Goal: Task Accomplishment & Management: Manage account settings

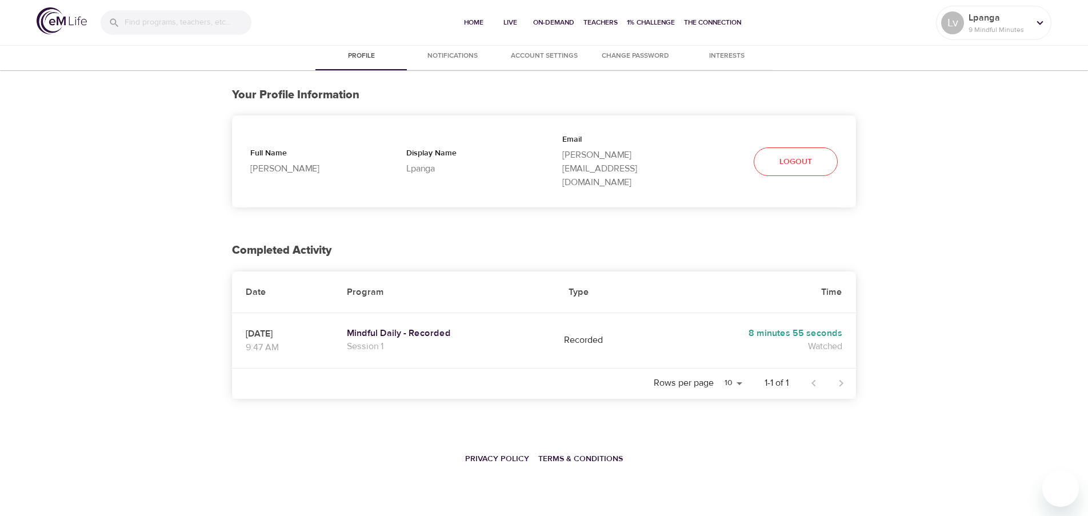
select select "10"
click at [1007, 20] on p "Lpanga" at bounding box center [998, 18] width 61 height 14
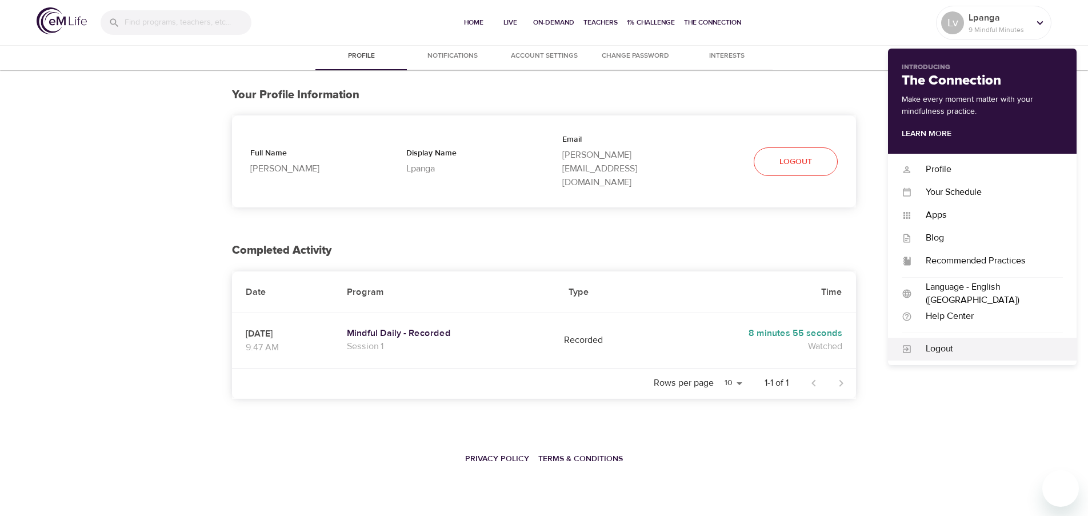
click at [942, 350] on div "Logout" at bounding box center [987, 348] width 151 height 13
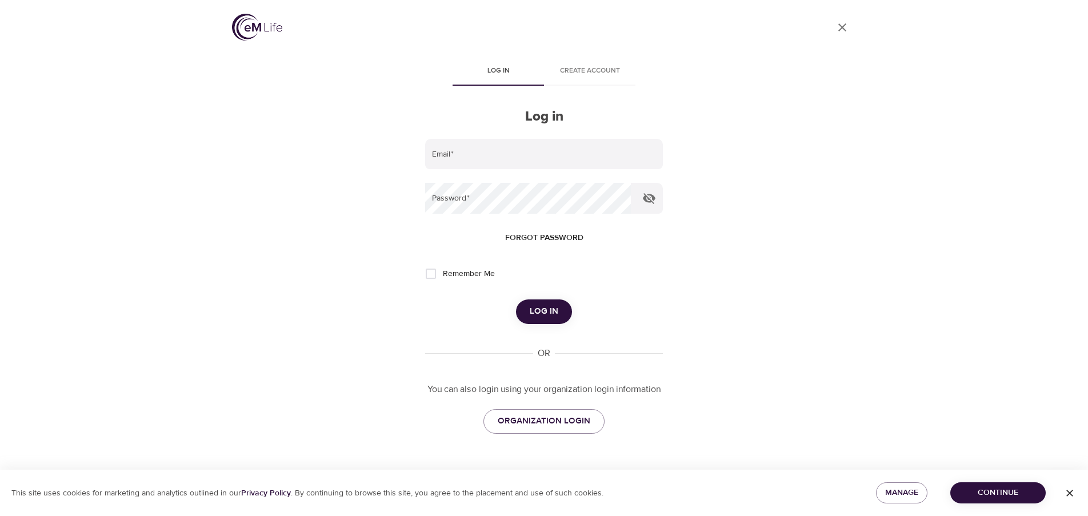
click at [539, 239] on span "Forgot password" at bounding box center [544, 238] width 78 height 14
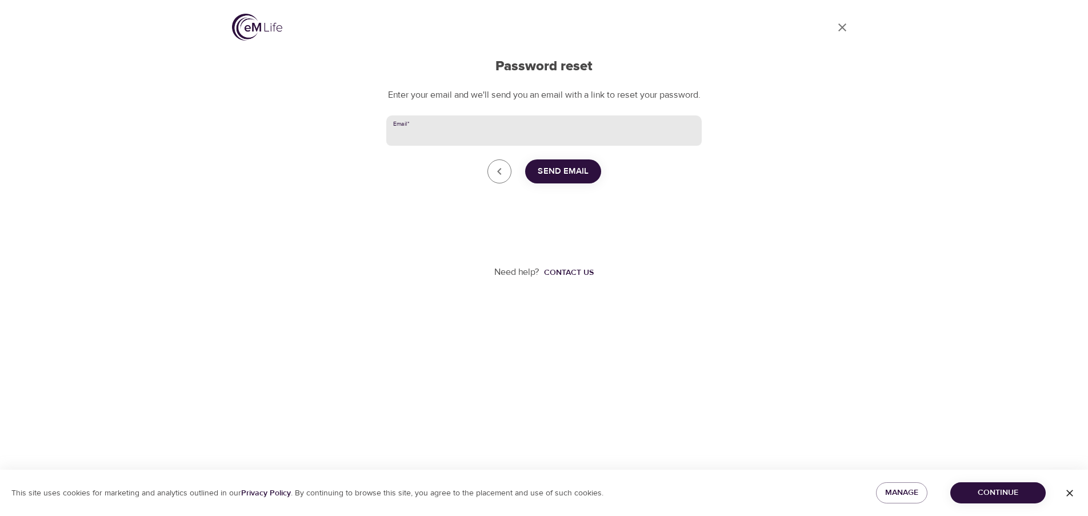
click at [407, 140] on input "Email   *" at bounding box center [543, 130] width 315 height 31
type input "[EMAIL_ADDRESS][DOMAIN_NAME]"
click at [582, 179] on span "Send Email" at bounding box center [563, 171] width 51 height 15
